Goal: Entertainment & Leisure: Consume media (video, audio)

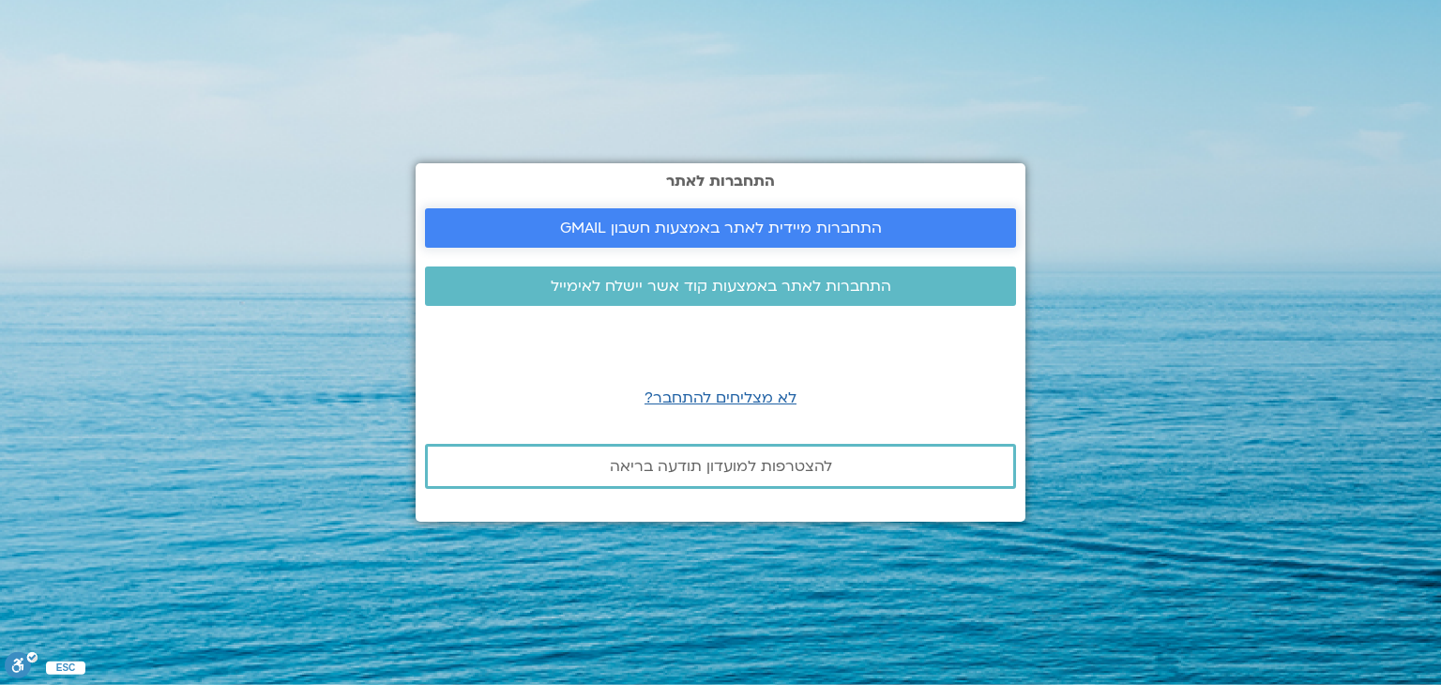
click at [764, 234] on span "התחברות מיידית לאתר באמצעות חשבון GMAIL" at bounding box center [721, 227] width 322 height 17
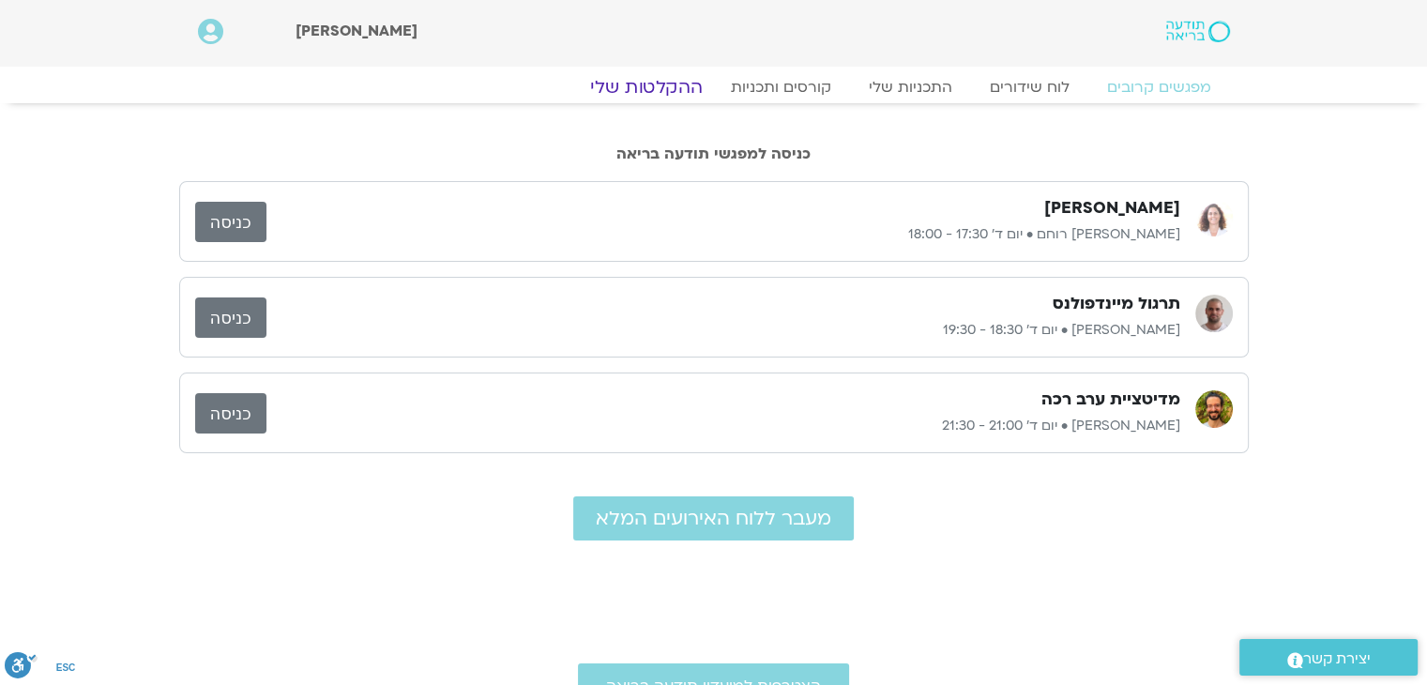
click at [668, 87] on link "ההקלטות שלי" at bounding box center [646, 87] width 158 height 23
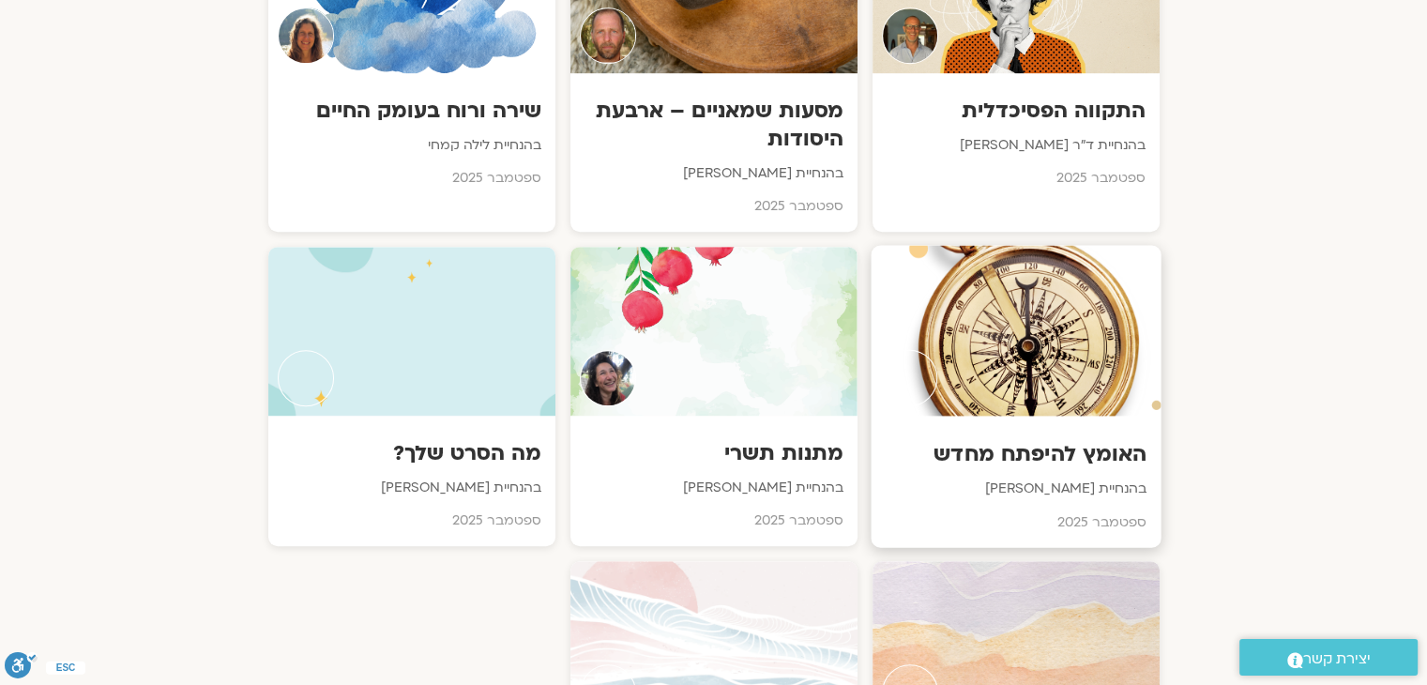
scroll to position [1032, 0]
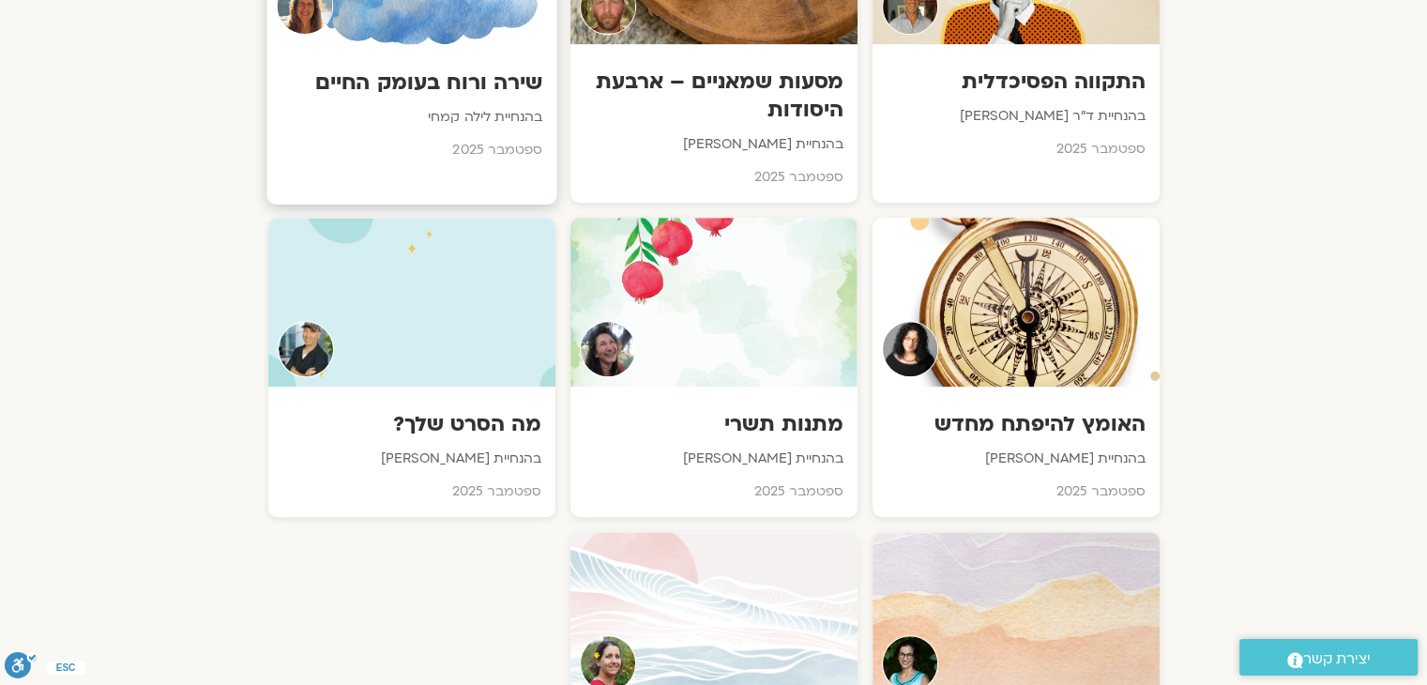
click at [458, 107] on p "בהנחיית לילה קמחי" at bounding box center [411, 117] width 262 height 23
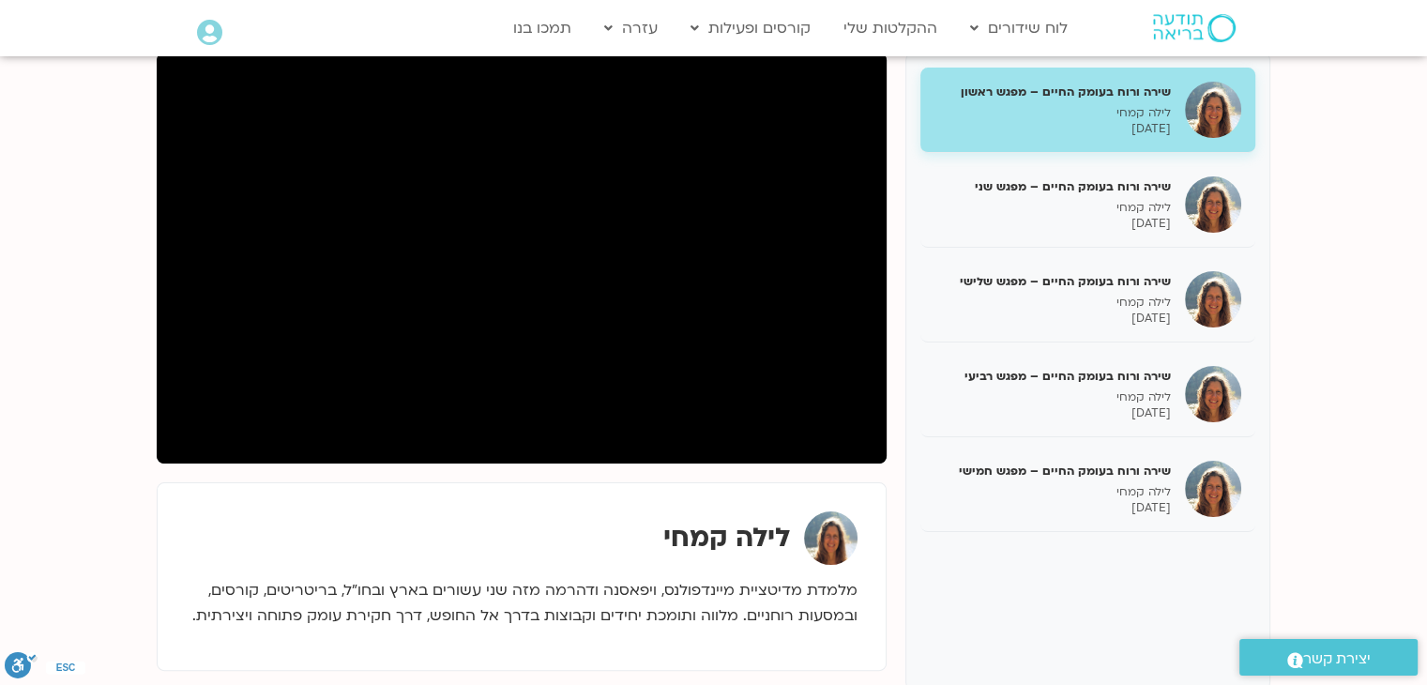
scroll to position [281, 0]
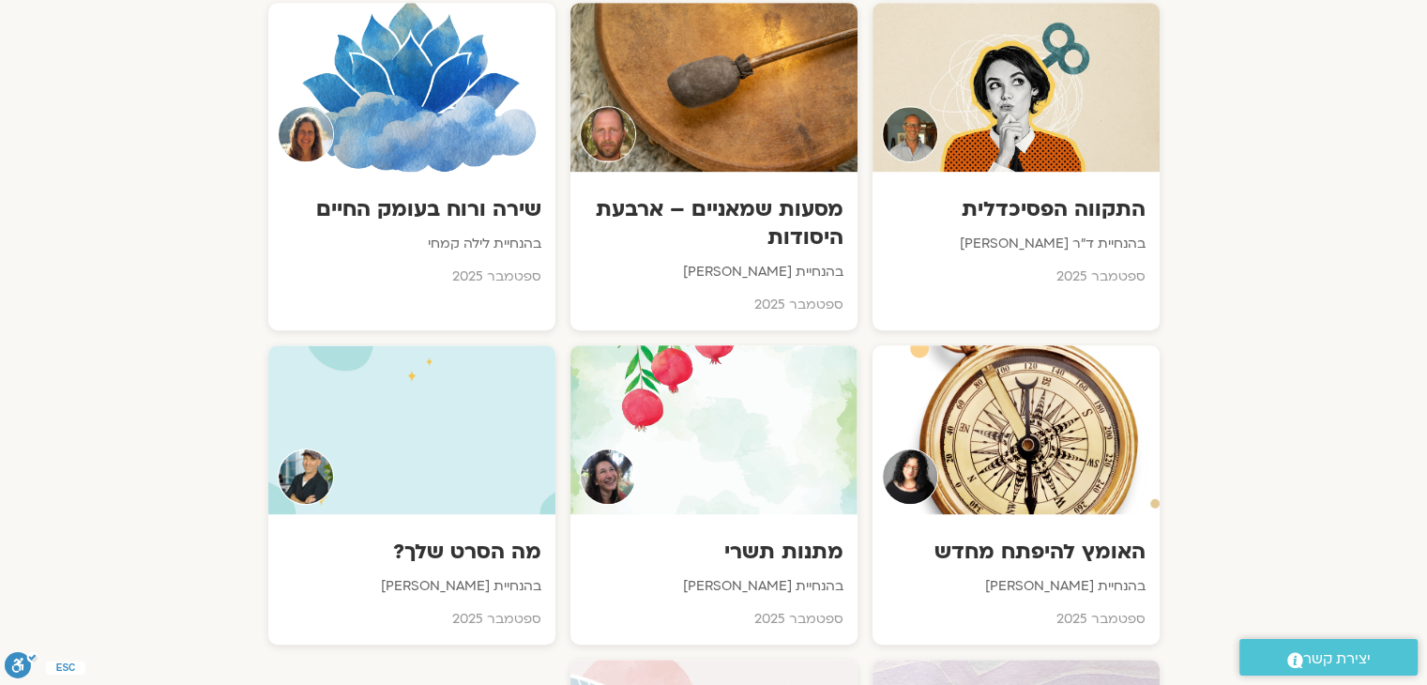
scroll to position [1032, 0]
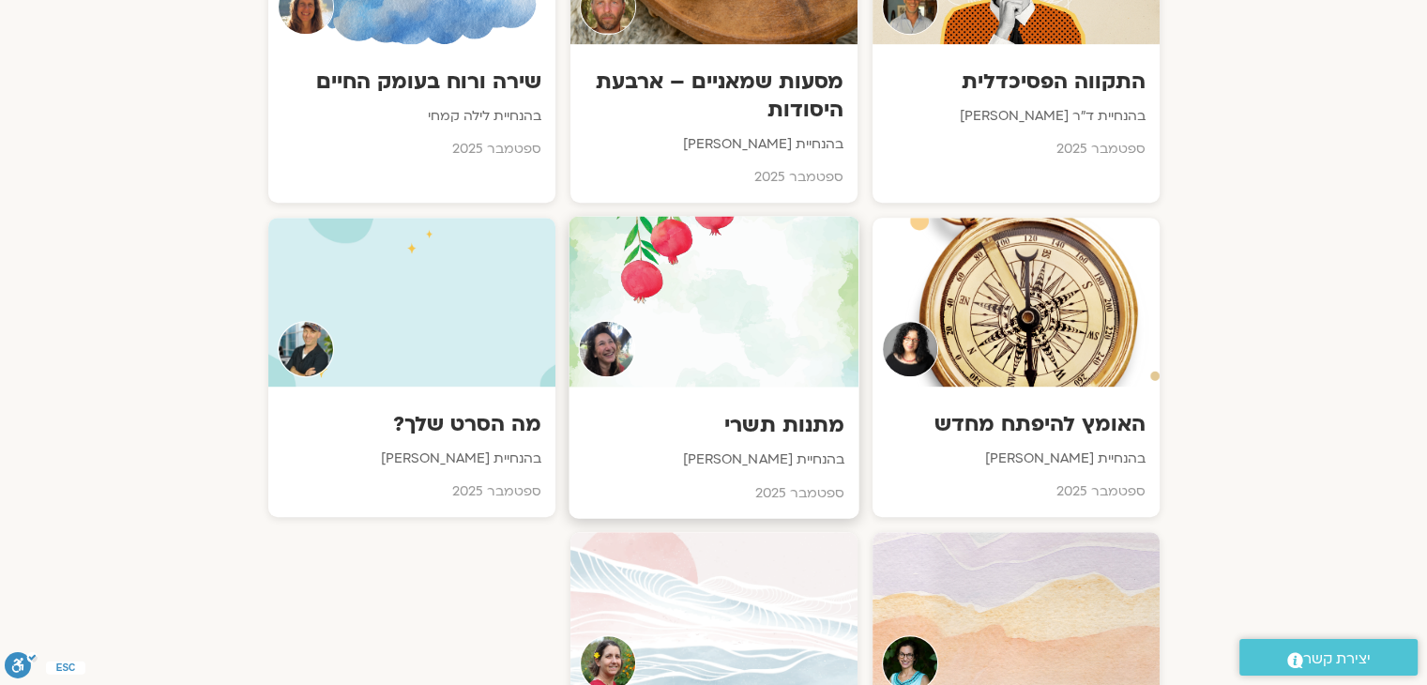
click at [759, 422] on h3 "מתנות תשרי" at bounding box center [713, 425] width 262 height 29
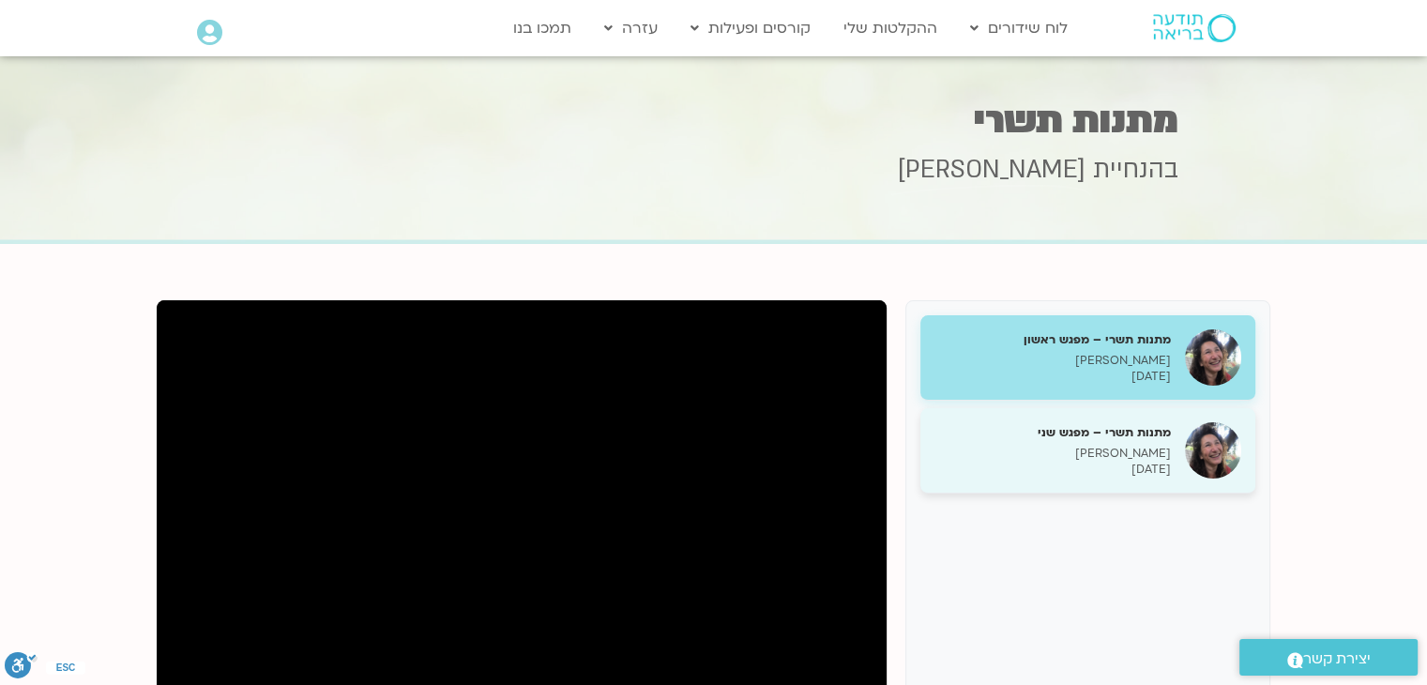
click at [1093, 465] on p "[DATE]" at bounding box center [1052, 469] width 236 height 16
